Goal: Find specific page/section: Find specific page/section

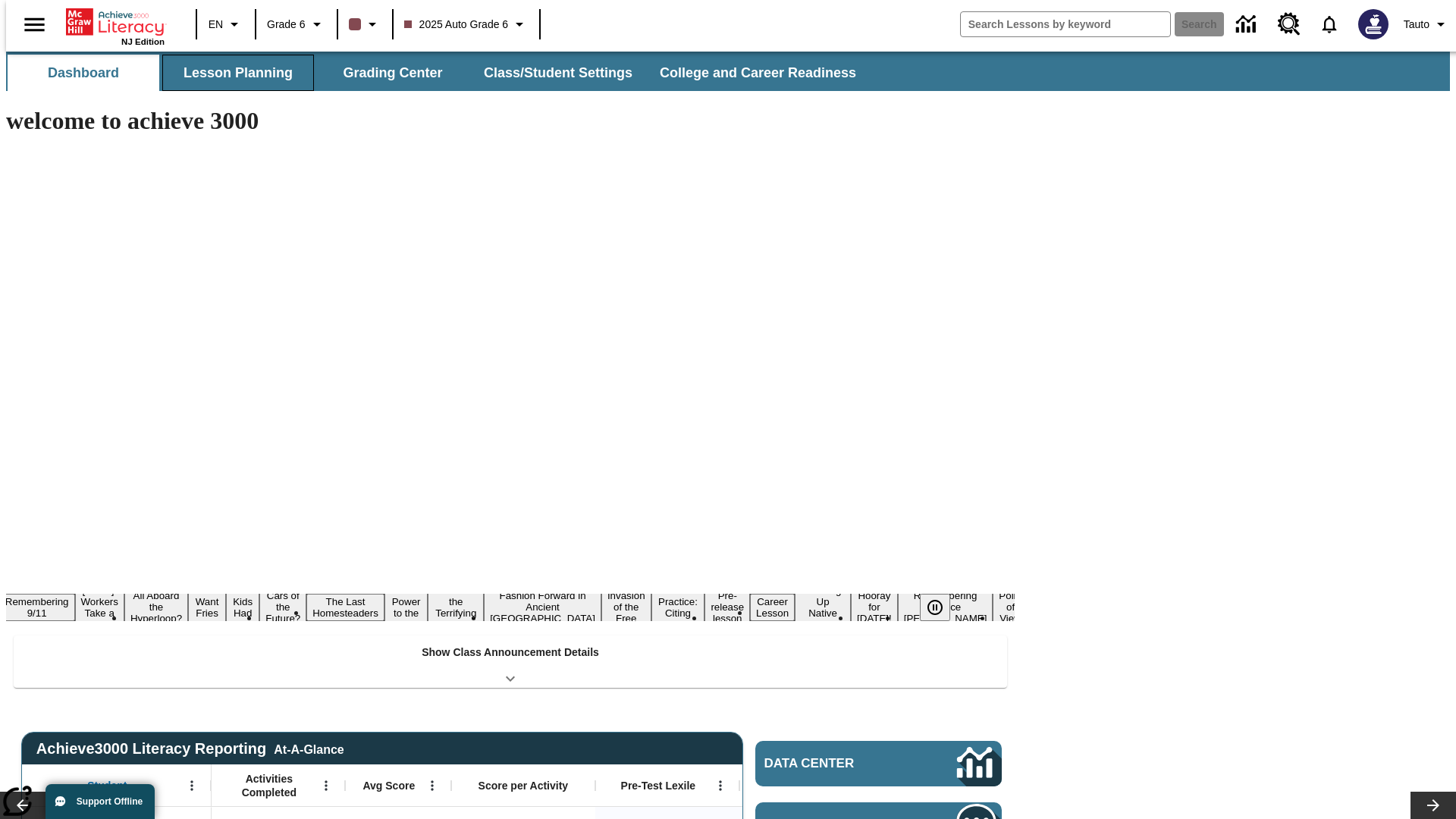
click at [232, 73] on button "Lesson Planning" at bounding box center [238, 73] width 152 height 36
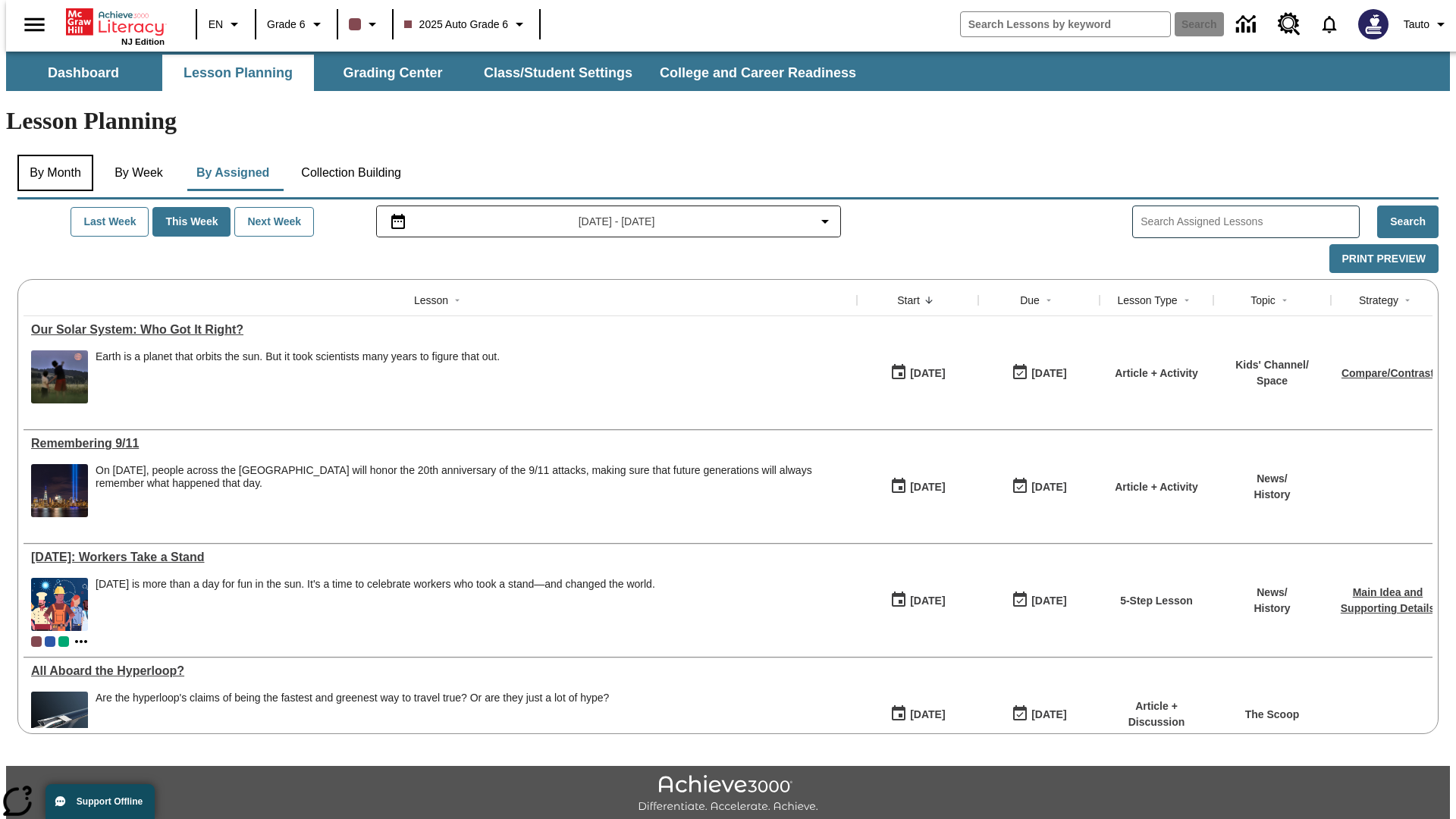
click at [51, 155] on button "By Month" at bounding box center [56, 173] width 76 height 36
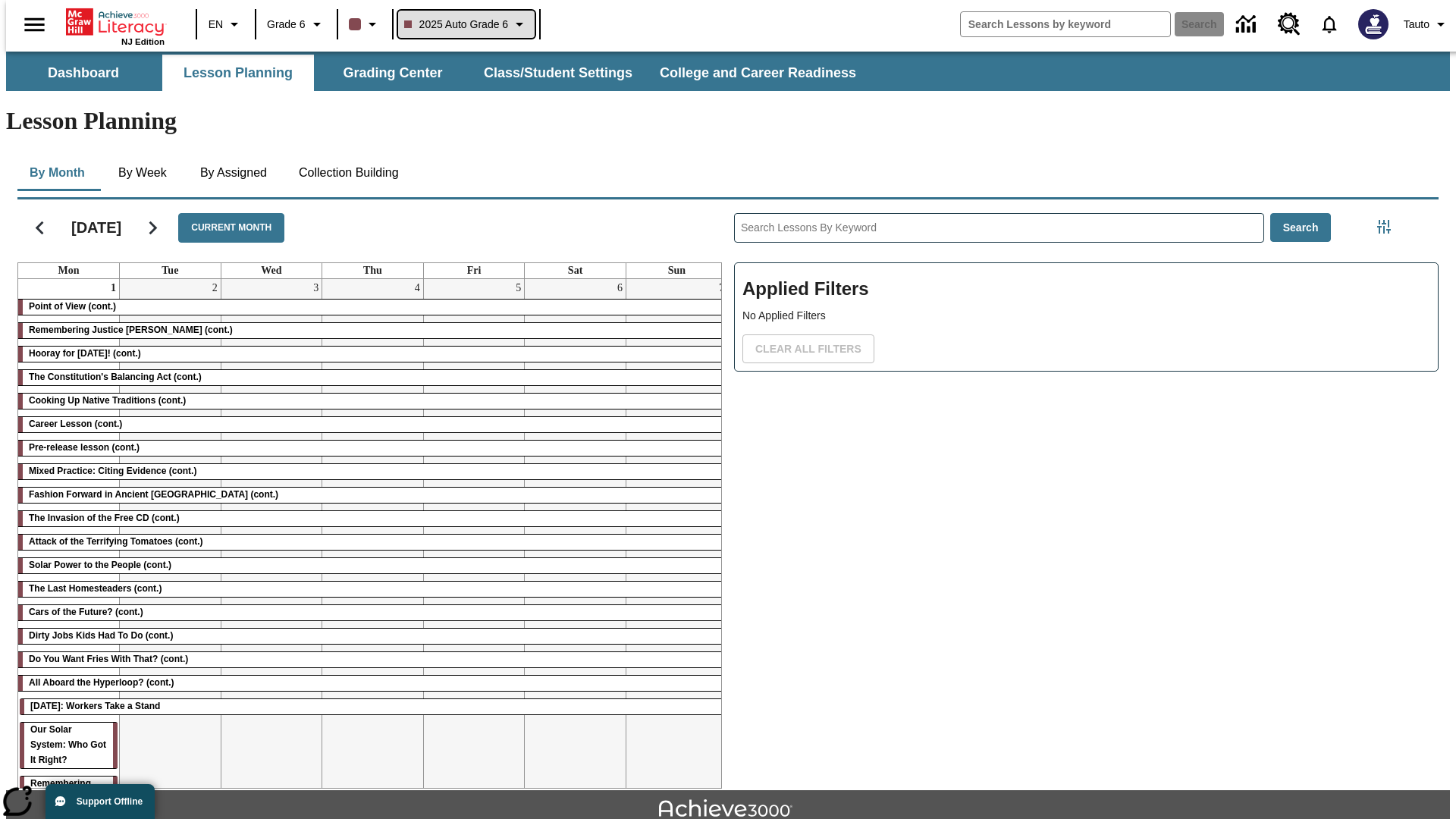
click at [464, 24] on span "2025 Auto Grade 6" at bounding box center [456, 25] width 104 height 16
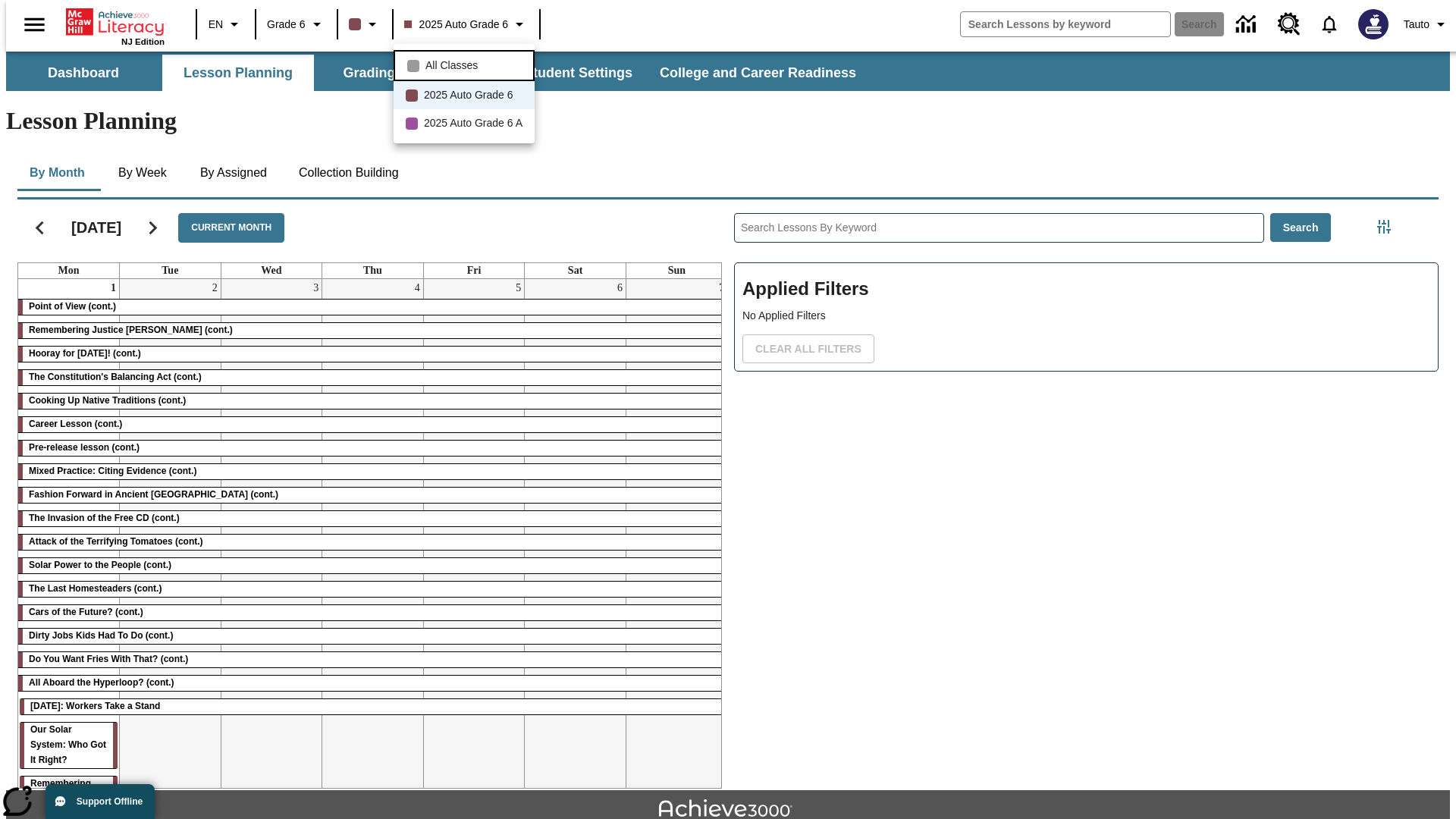
click at [467, 63] on span "All Classes" at bounding box center [452, 65] width 53 height 16
